Goal: Check status

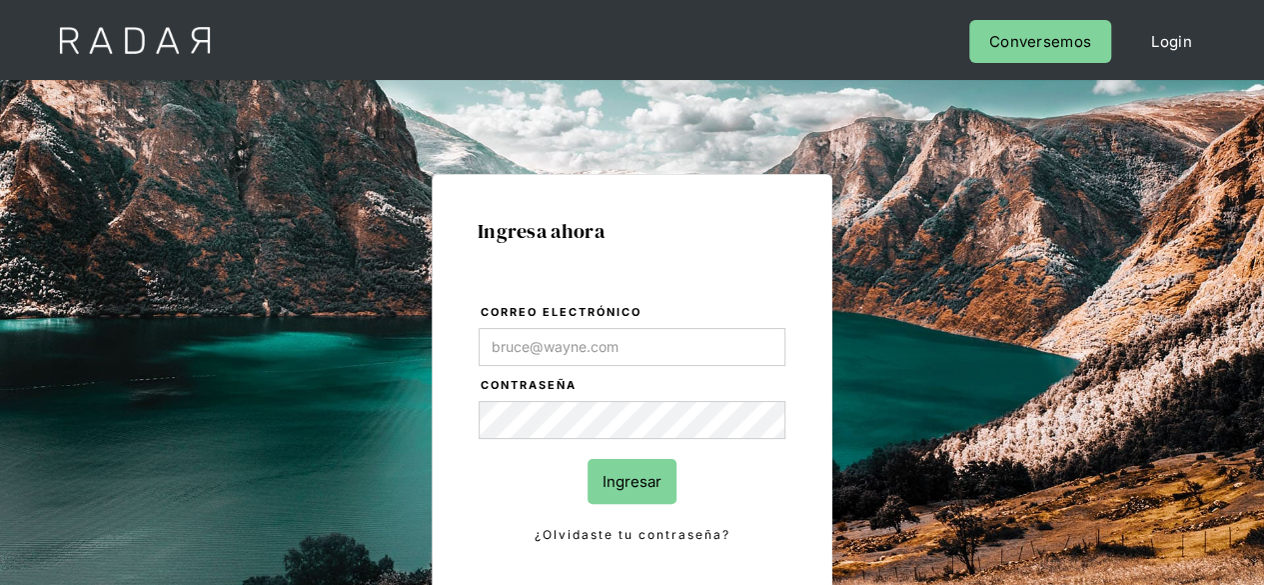
type input "[PERSON_NAME][EMAIL_ADDRESS][PERSON_NAME][DOMAIN_NAME]"
click at [639, 481] on input "Ingresar" at bounding box center [632, 481] width 89 height 45
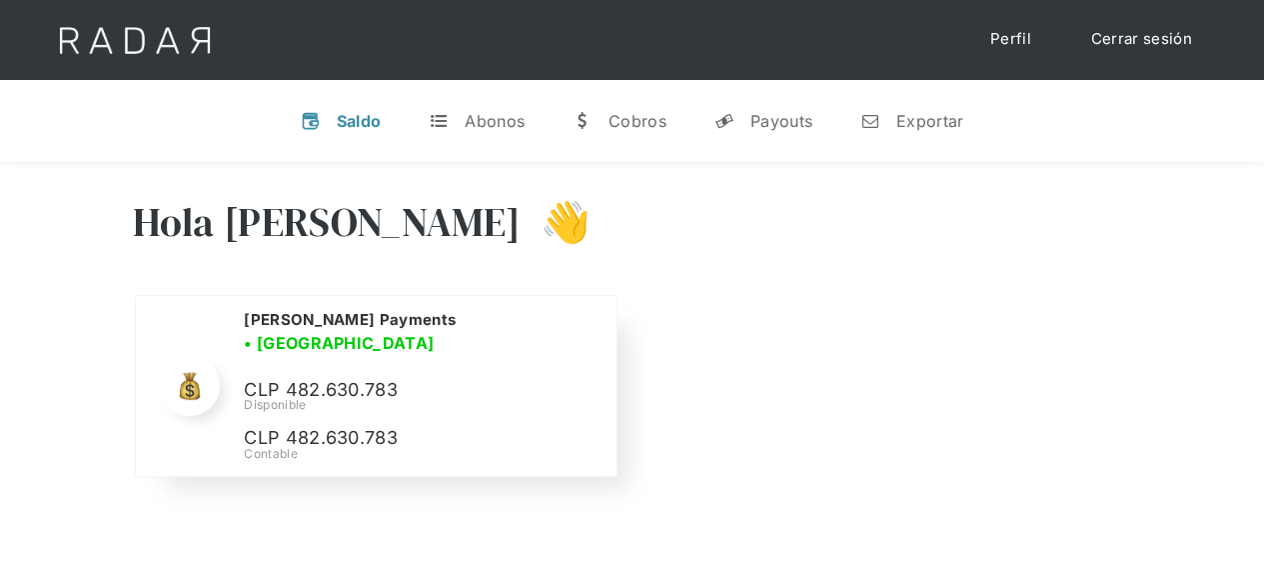
click at [312, 380] on p "CLP 482.630.783" at bounding box center [394, 390] width 300 height 29
click at [312, 379] on p "CLP 482.630.783" at bounding box center [394, 390] width 300 height 29
copy p "482.630.783"
